Goal: Transaction & Acquisition: Book appointment/travel/reservation

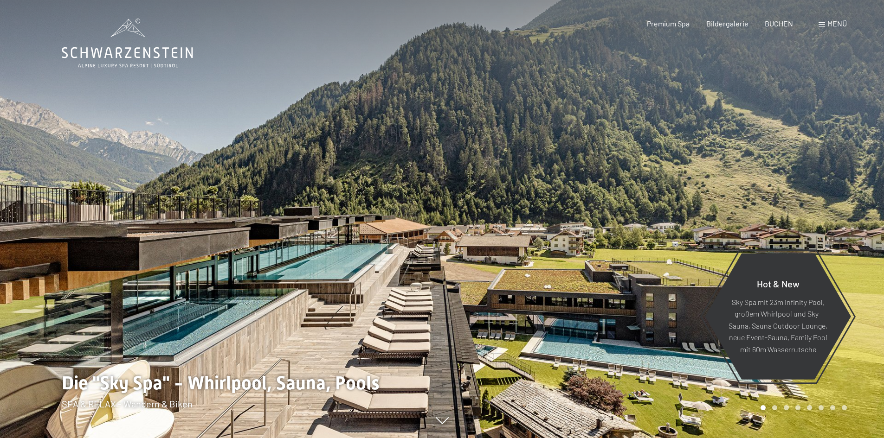
click at [820, 23] on span at bounding box center [821, 24] width 6 height 5
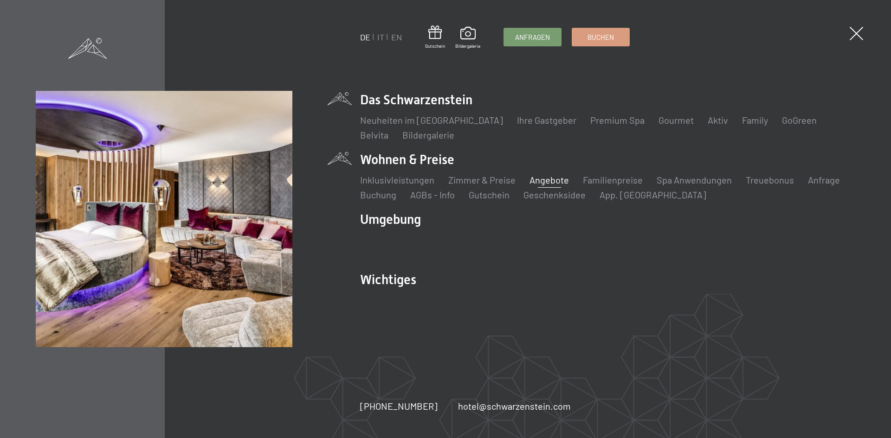
click at [539, 180] on link "Angebote" at bounding box center [548, 179] width 39 height 11
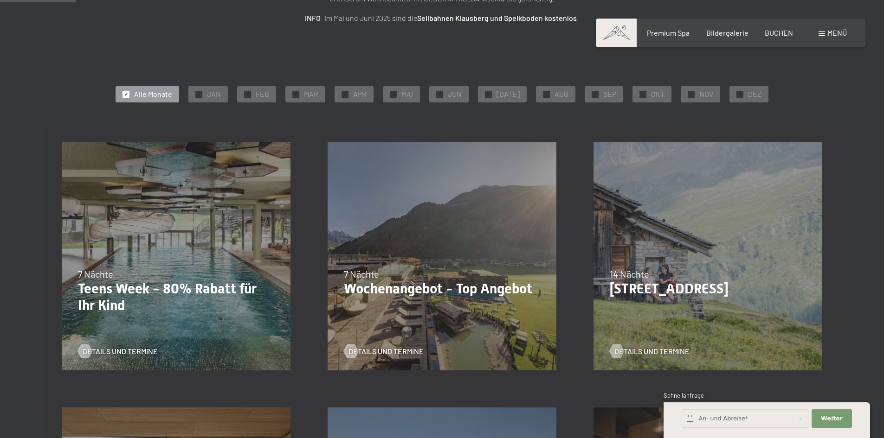
scroll to position [168, 0]
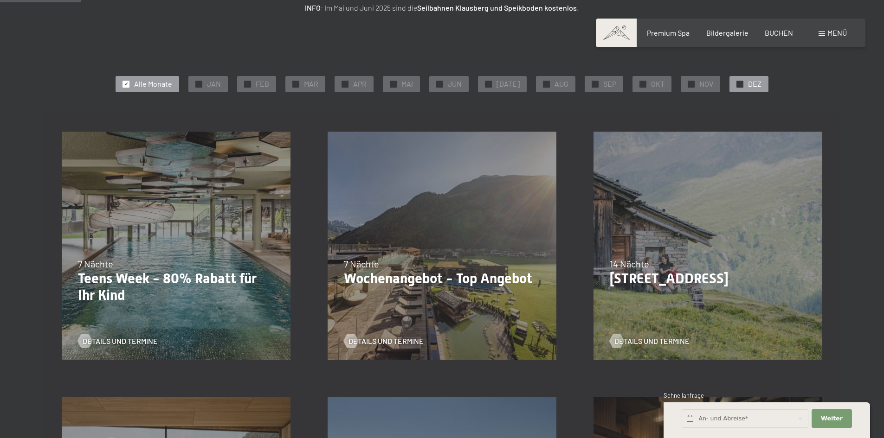
click at [742, 80] on div "✓ DEZ" at bounding box center [748, 84] width 39 height 16
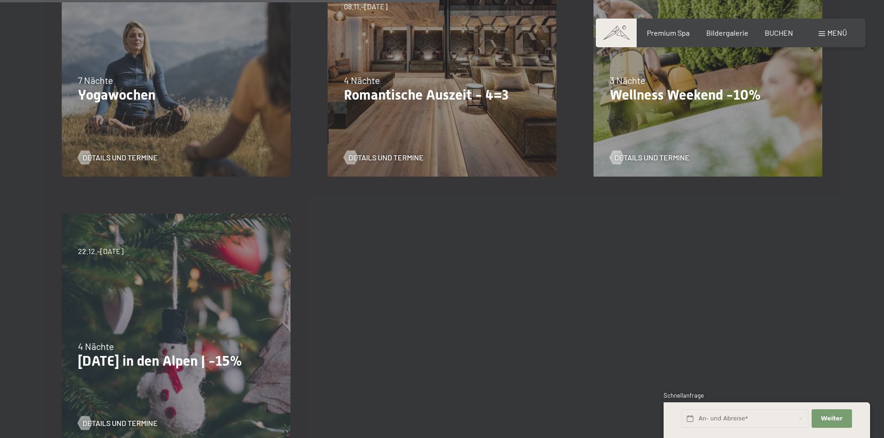
scroll to position [654, 0]
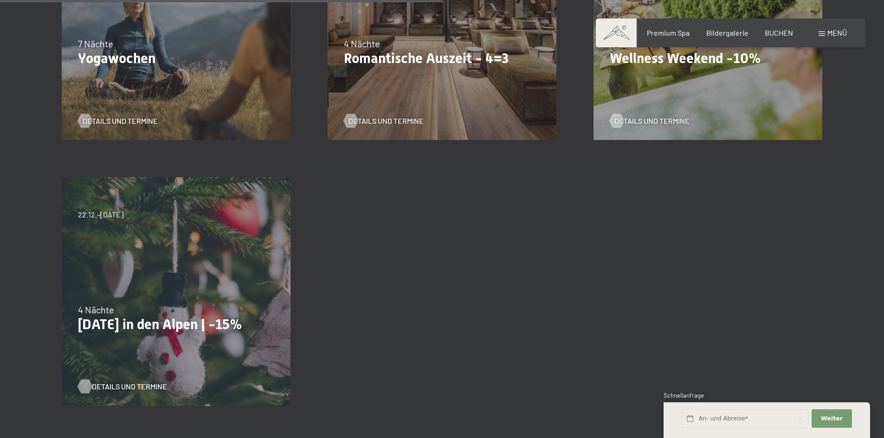
click at [95, 386] on span "Details und Termine" at bounding box center [129, 387] width 75 height 10
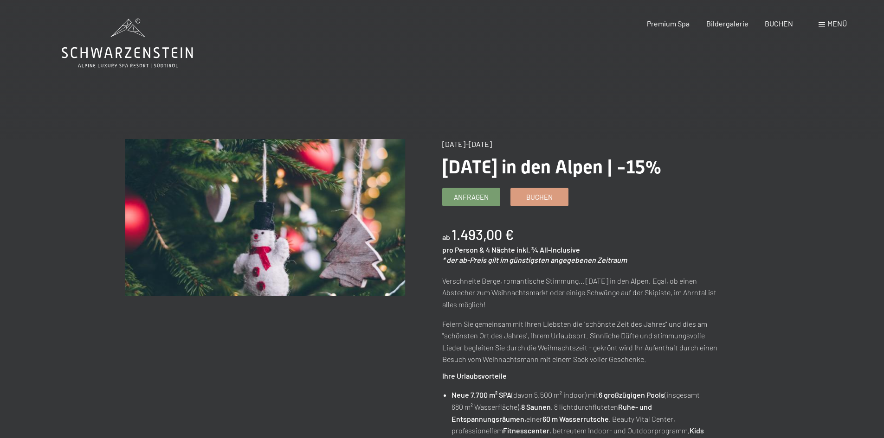
click at [828, 27] on div "Menü" at bounding box center [832, 24] width 28 height 10
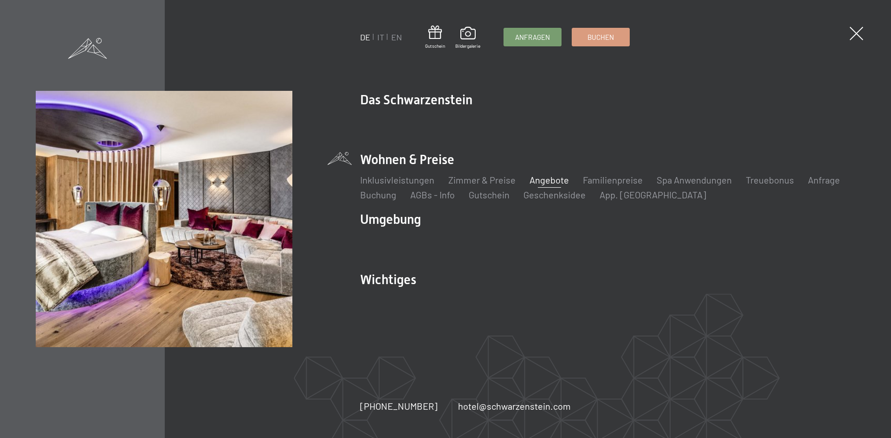
click at [534, 177] on link "Angebote" at bounding box center [548, 179] width 39 height 11
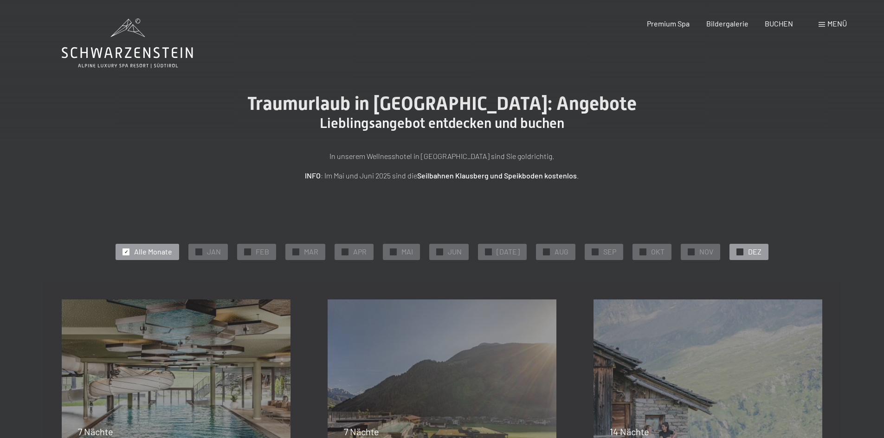
click at [754, 252] on span "DEZ" at bounding box center [754, 252] width 13 height 10
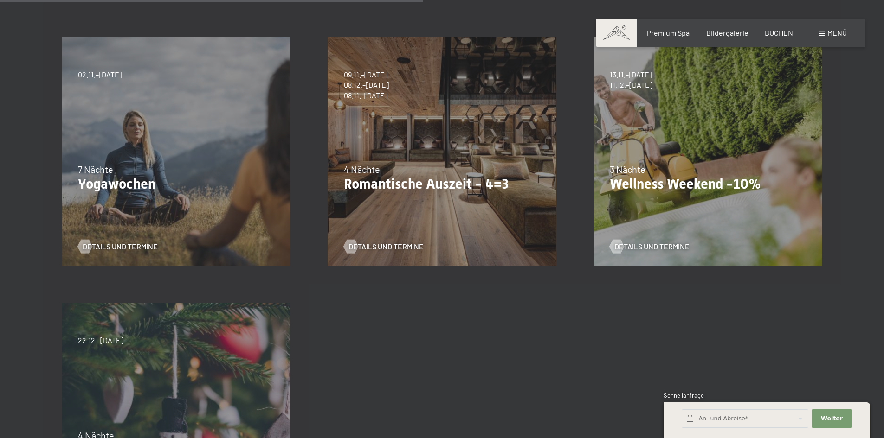
scroll to position [494, 0]
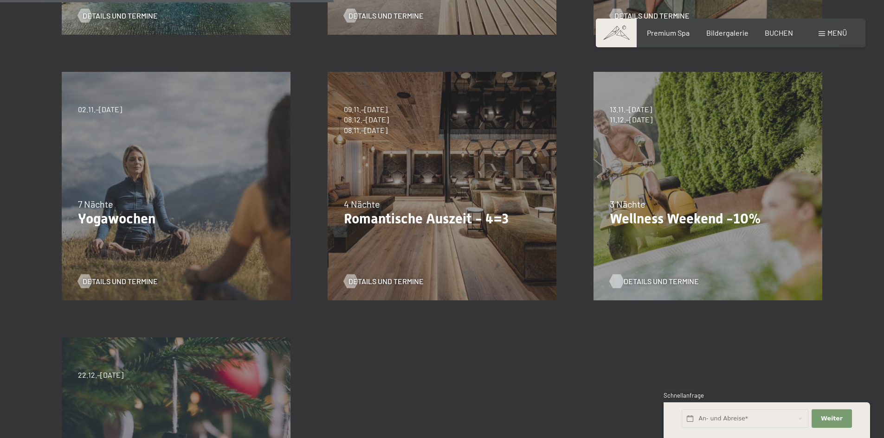
click at [639, 278] on span "Details und Termine" at bounding box center [661, 282] width 75 height 10
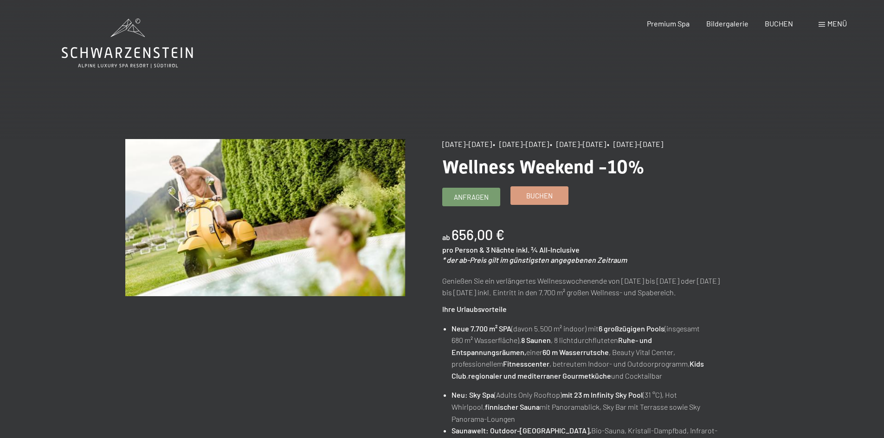
click at [542, 194] on span "Buchen" at bounding box center [539, 196] width 26 height 10
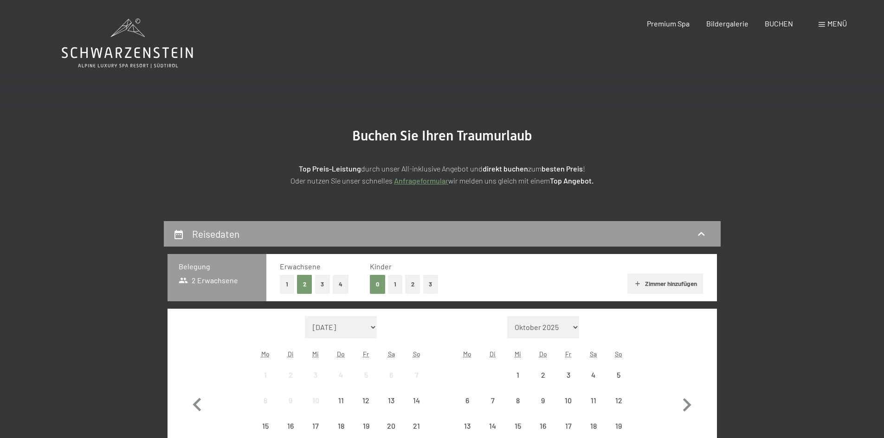
select select "[DATE]"
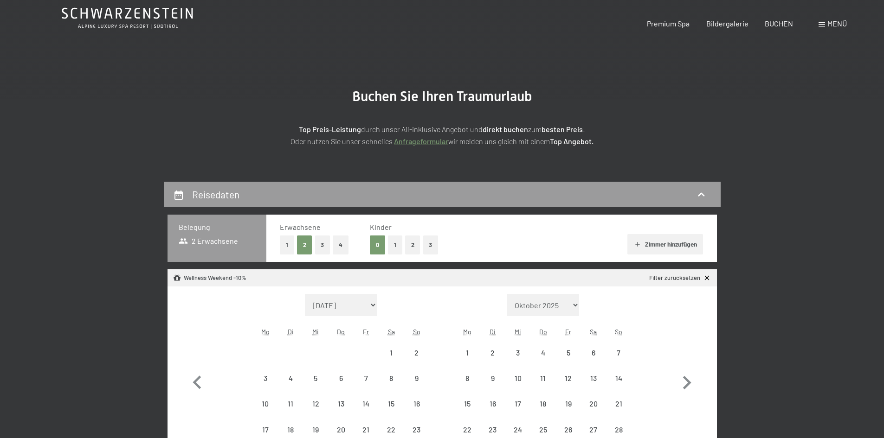
select select "[DATE]"
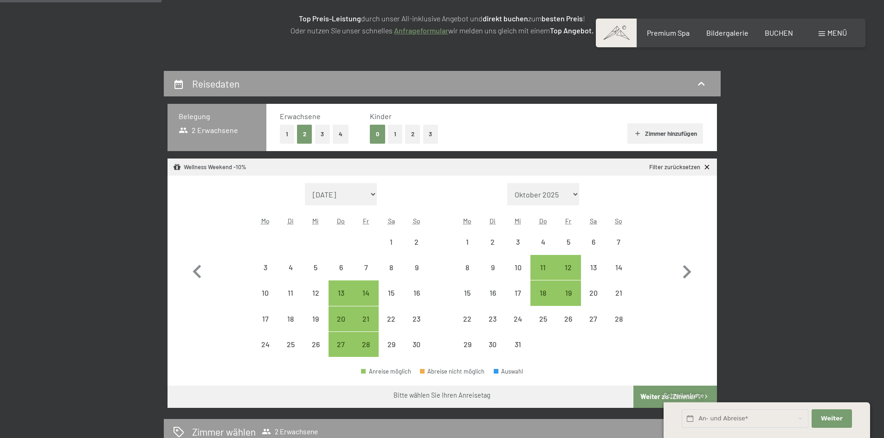
scroll to position [225, 0]
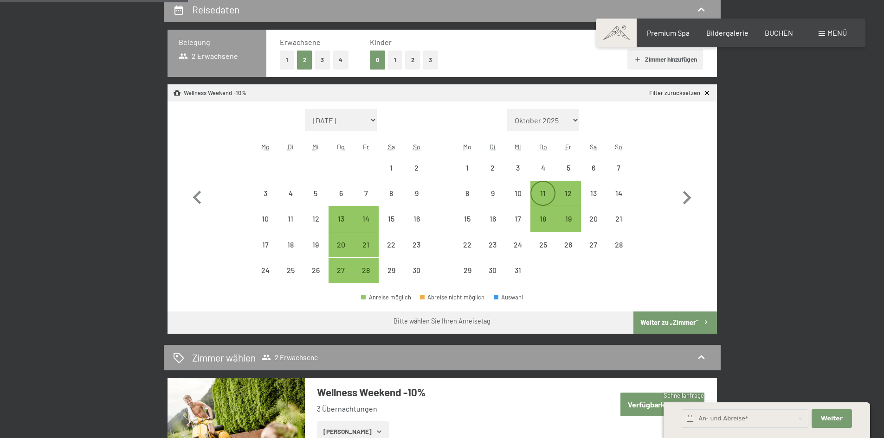
click at [540, 197] on div "11" at bounding box center [542, 201] width 23 height 23
select select "2025-11-01"
select select "2025-12-01"
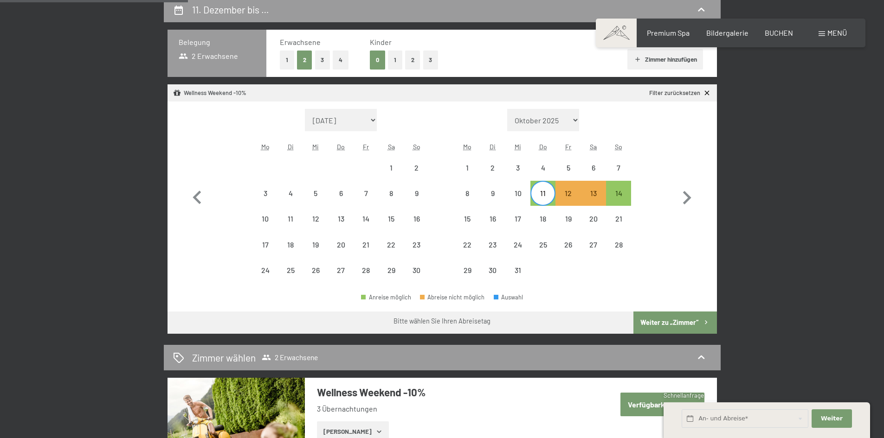
click at [641, 324] on button "Weiter zu „Zimmer“" at bounding box center [674, 323] width 83 height 22
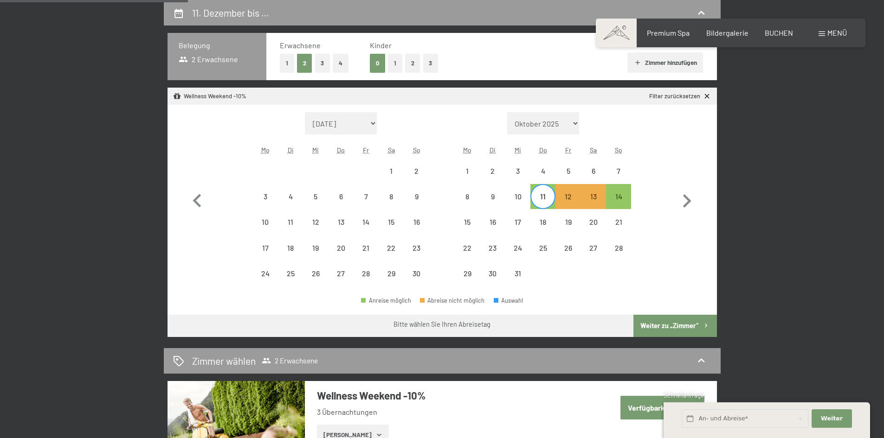
select select "2025-11-01"
select select "2025-12-01"
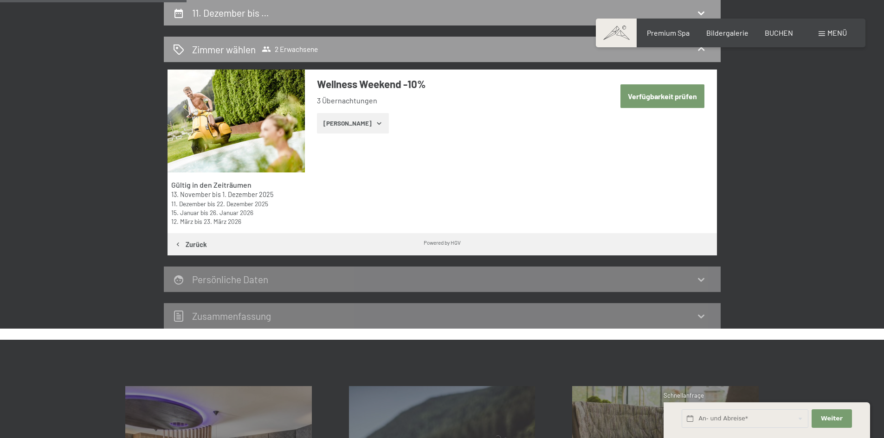
click at [631, 93] on button "Verfügbarkeit prüfen" at bounding box center [662, 96] width 84 height 24
select select "2025-11-01"
select select "2025-12-01"
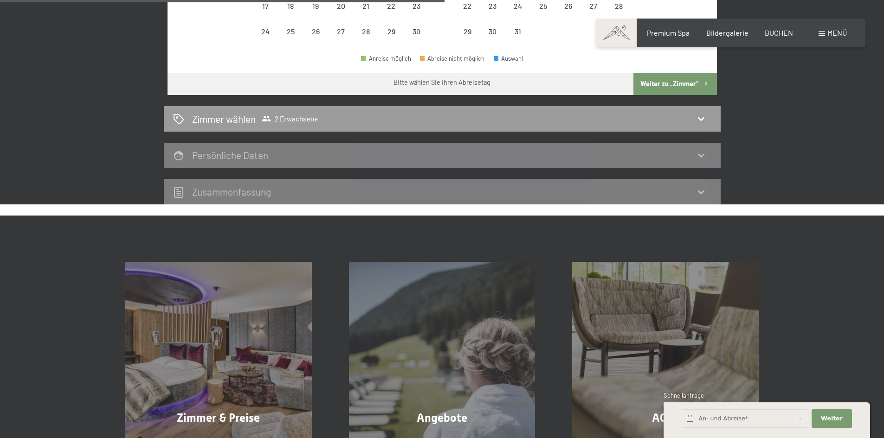
scroll to position [455, 0]
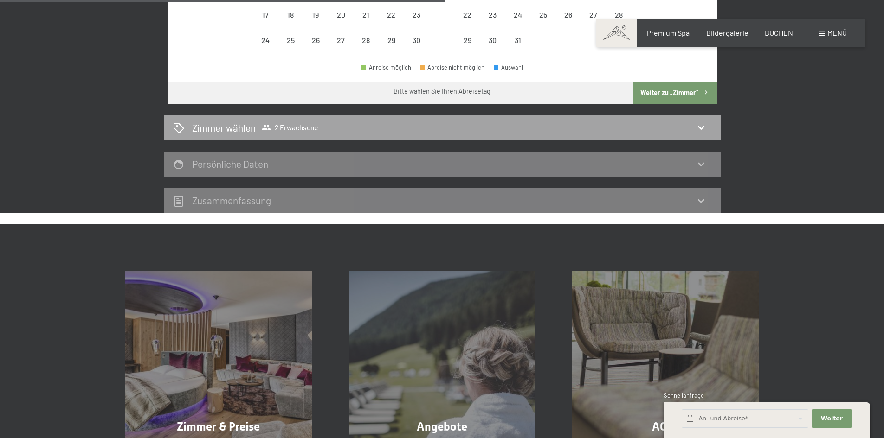
click at [247, 131] on h2 "Zimmer wählen" at bounding box center [224, 127] width 64 height 13
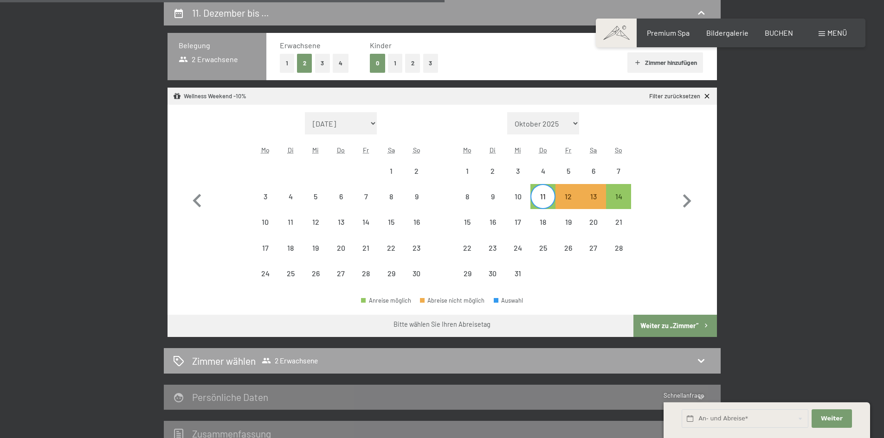
select select "2025-11-01"
select select "2025-12-01"
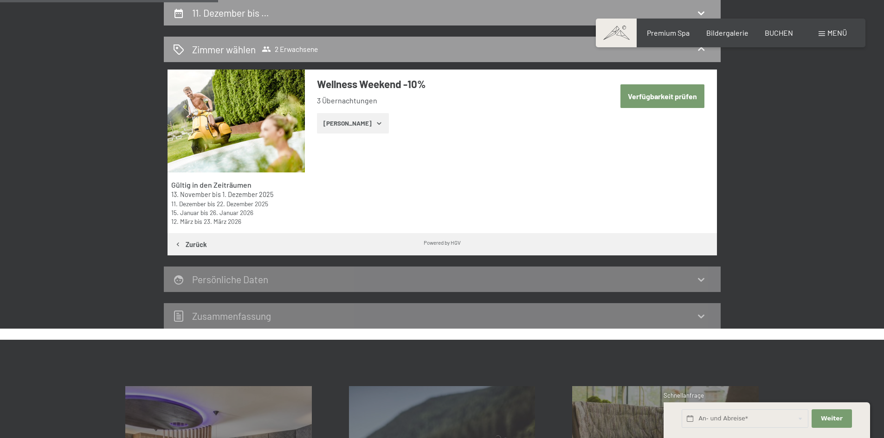
click at [332, 129] on button "Zeige Zimmer" at bounding box center [353, 123] width 72 height 20
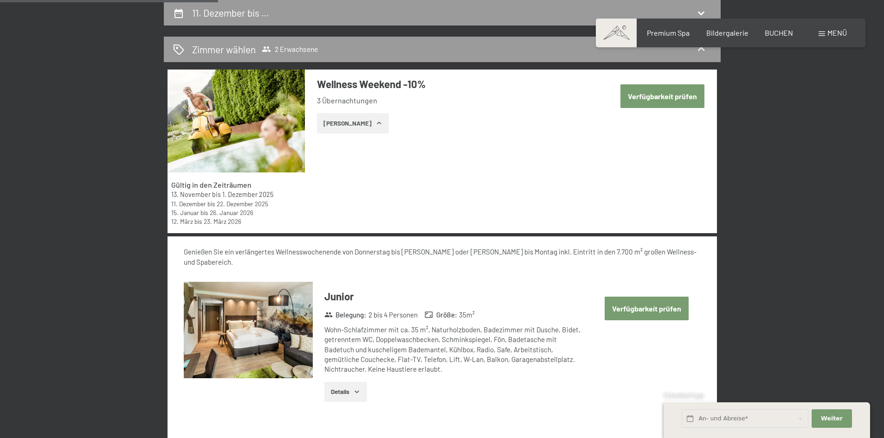
click at [614, 297] on button "Verfügbarkeit prüfen" at bounding box center [647, 309] width 84 height 24
select select "2025-11-01"
select select "2025-12-01"
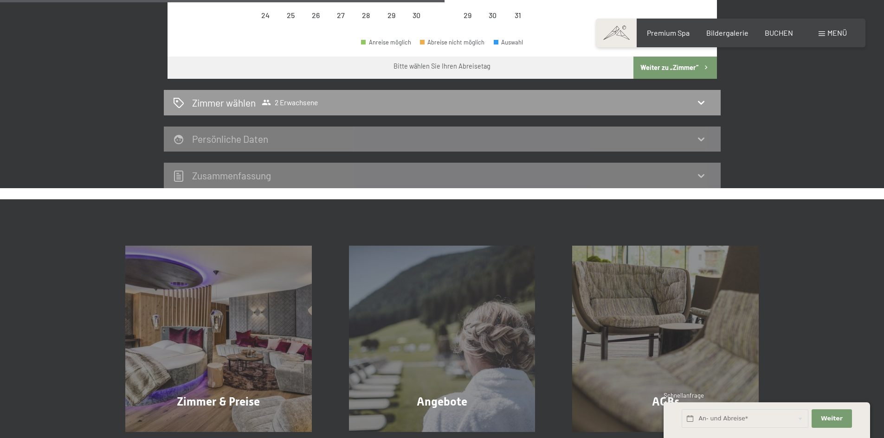
scroll to position [503, 0]
